Goal: Task Accomplishment & Management: Use online tool/utility

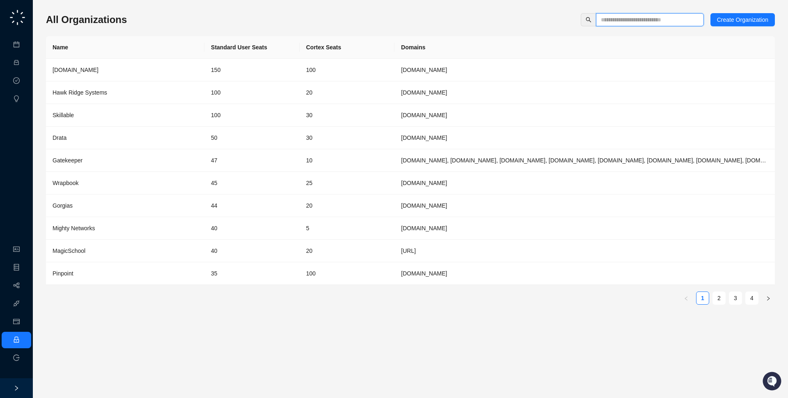
click at [630, 17] on input "text" at bounding box center [647, 19] width 92 height 9
click at [432, 118] on td "[DOMAIN_NAME]" at bounding box center [585, 115] width 381 height 23
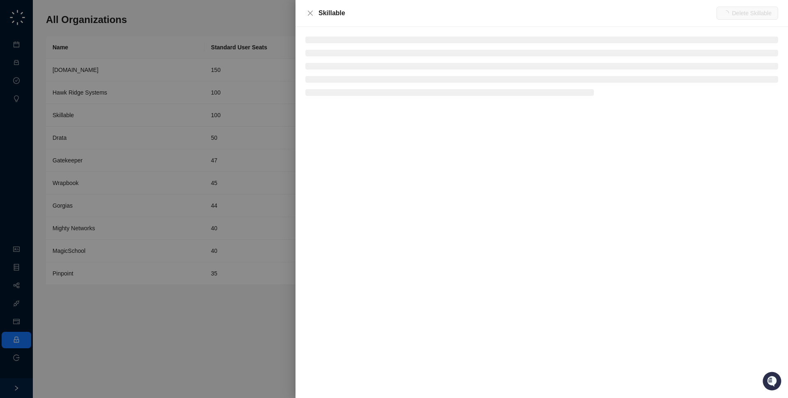
click at [353, 14] on div "Skillable" at bounding box center [518, 13] width 398 height 10
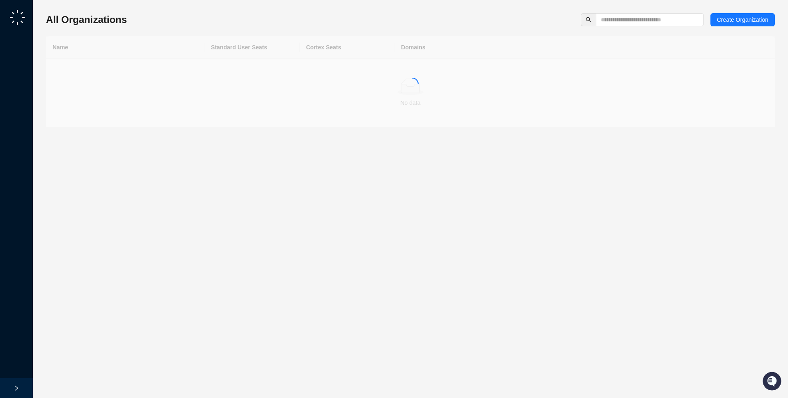
click at [151, 18] on div "All Organizations Create Organization" at bounding box center [410, 19] width 729 height 13
click at [140, 20] on div "All Organizations Create Organization" at bounding box center [410, 19] width 729 height 13
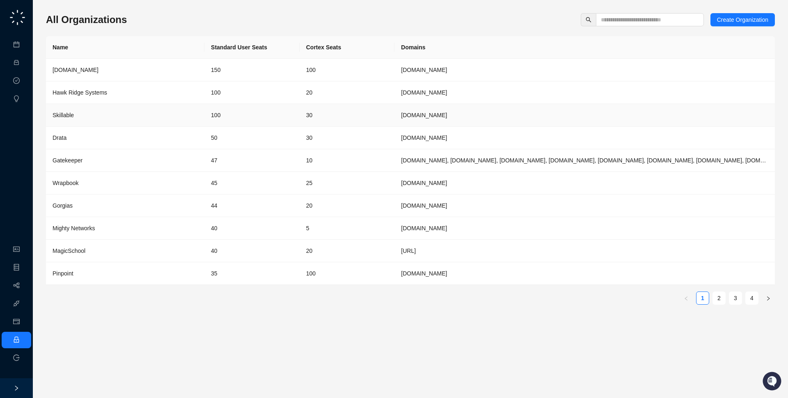
click at [276, 111] on td "100" at bounding box center [252, 115] width 95 height 23
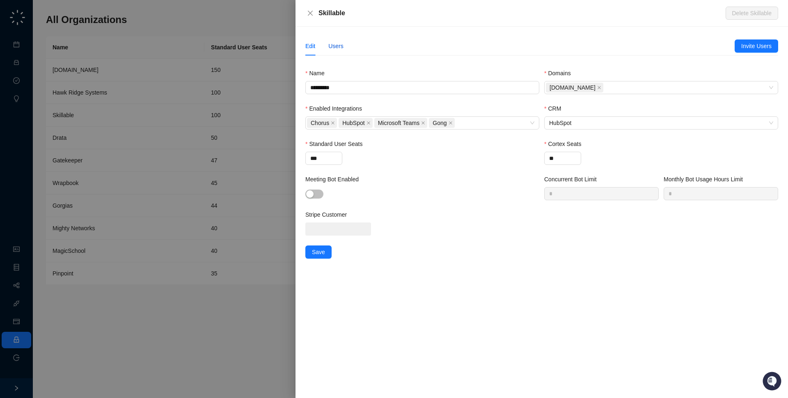
click at [335, 49] on div "Users" at bounding box center [336, 45] width 15 height 9
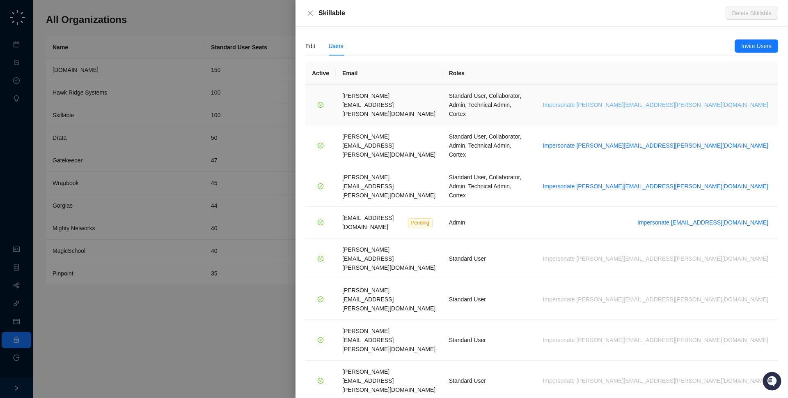
click at [681, 100] on span "Impersonate [PERSON_NAME][EMAIL_ADDRESS][PERSON_NAME][DOMAIN_NAME]" at bounding box center [655, 104] width 225 height 9
